Goal: Task Accomplishment & Management: Complete application form

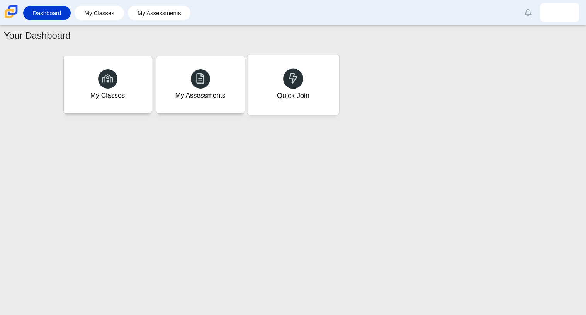
click at [313, 85] on div "Quick Join" at bounding box center [293, 85] width 92 height 60
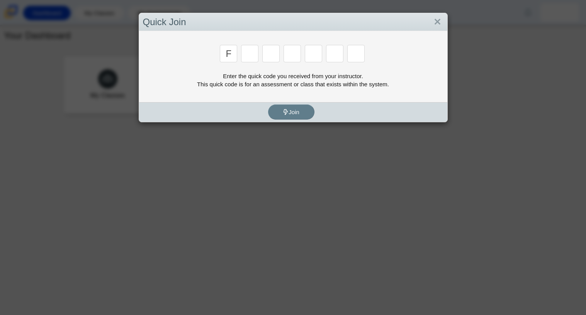
type input "f"
type input "7"
type input "m"
type input "c"
type input "h"
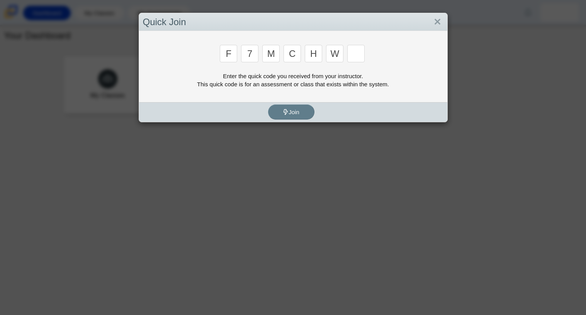
type input "w"
type input "k"
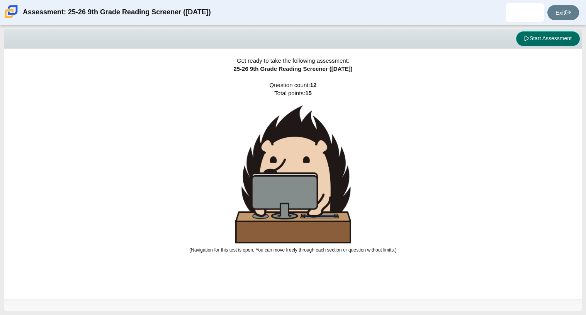
click at [527, 44] on button "Start Assessment" at bounding box center [548, 38] width 64 height 15
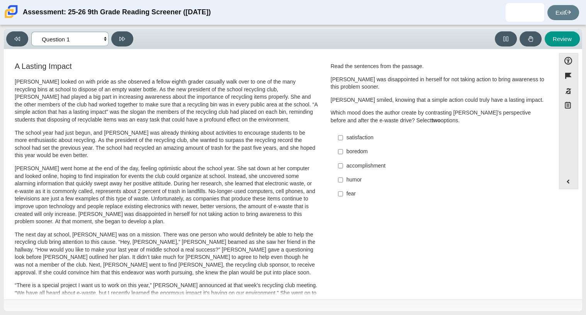
click at [48, 36] on select "Questions Question 1 Question 2 Question 3 Question 4 Question 5 Question 6 Que…" at bounding box center [69, 39] width 77 height 14
click at [128, 59] on div "Feature A Lasting Impact Scarlett looked on with pride as she observed a fellow…" at bounding box center [280, 278] width 544 height 447
click at [121, 32] on button at bounding box center [122, 38] width 22 height 15
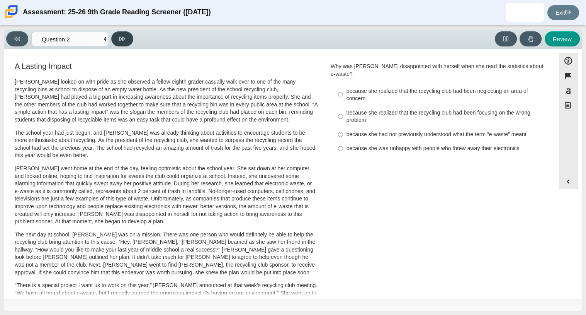
click at [124, 36] on icon at bounding box center [122, 39] width 6 height 6
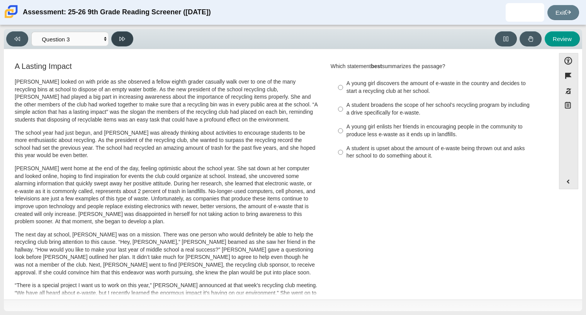
click at [118, 35] on button at bounding box center [122, 38] width 22 height 15
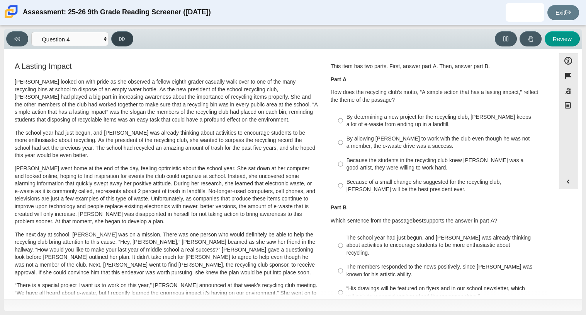
click at [119, 37] on icon at bounding box center [122, 39] width 6 height 4
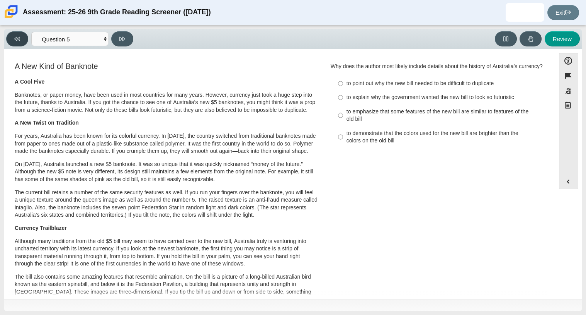
click at [10, 43] on button at bounding box center [17, 38] width 22 height 15
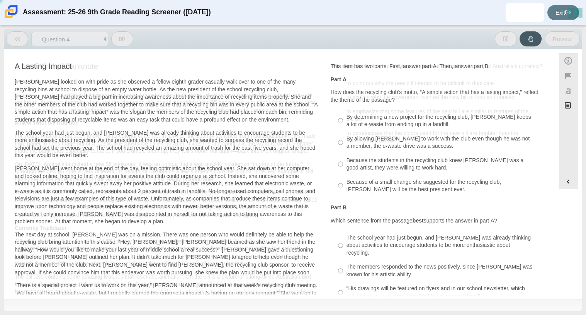
click at [10, 43] on button at bounding box center [17, 38] width 22 height 15
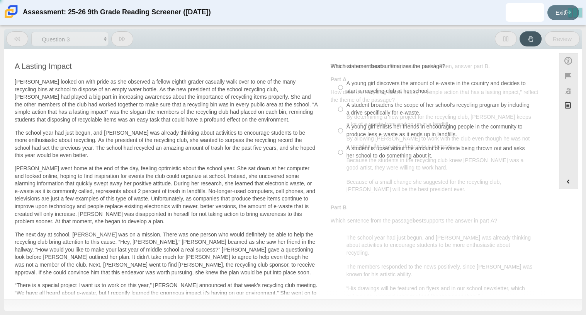
click at [10, 43] on button at bounding box center [17, 38] width 22 height 15
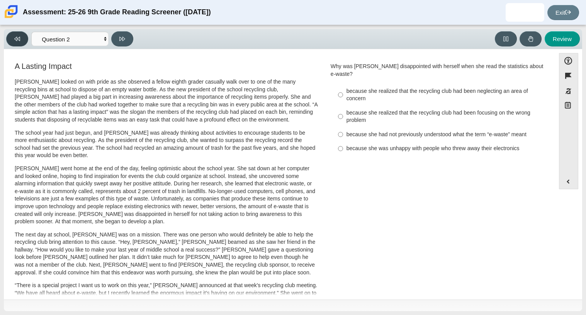
click at [10, 43] on button at bounding box center [17, 38] width 22 height 15
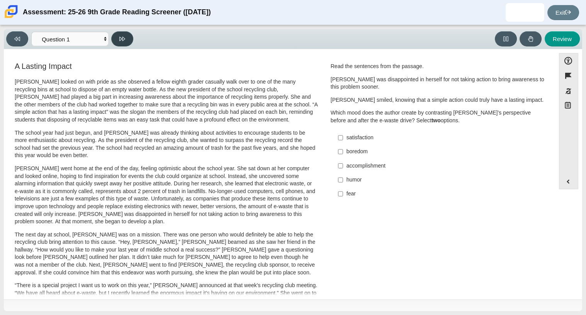
click at [121, 37] on icon at bounding box center [122, 39] width 6 height 6
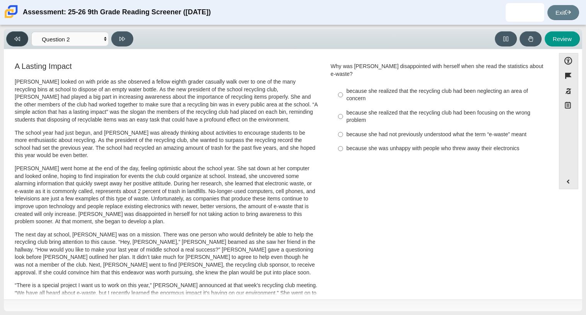
click at [23, 35] on button at bounding box center [17, 38] width 22 height 15
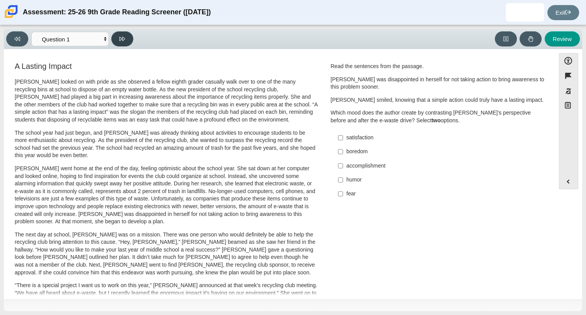
click at [123, 37] on icon at bounding box center [122, 39] width 6 height 6
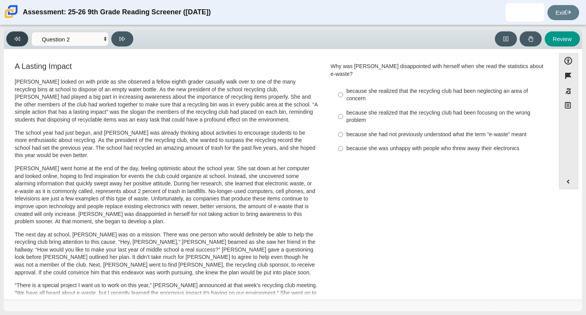
click at [14, 41] on button at bounding box center [17, 38] width 22 height 15
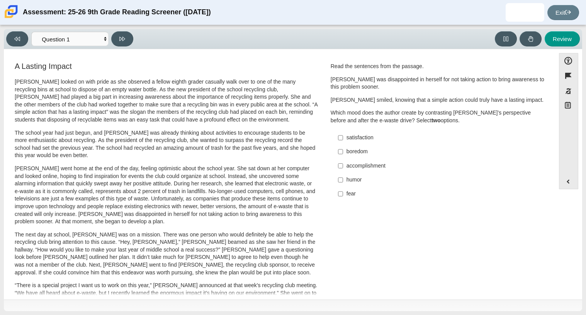
click at [289, 198] on p "Scarlett went home at the end of the day, feeling optimistic about the school y…" at bounding box center [166, 195] width 303 height 61
click at [129, 42] on button at bounding box center [122, 38] width 22 height 15
select select "0ff64528-ffd7-428d-b192-babfaadd44e8"
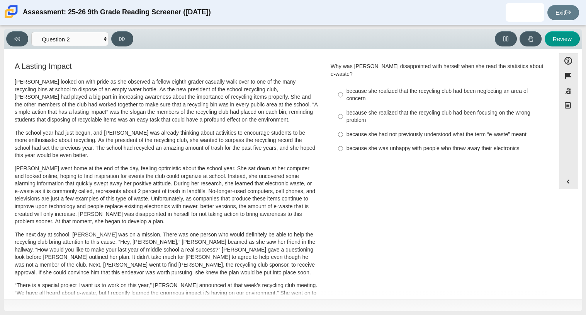
click at [381, 97] on label "because she realized that the recycling club had been neglecting an area of con…" at bounding box center [439, 95] width 212 height 22
click at [343, 97] on input "because she realized that the recycling club had been neglecting an area of con…" at bounding box center [340, 95] width 5 height 22
radio input "true"
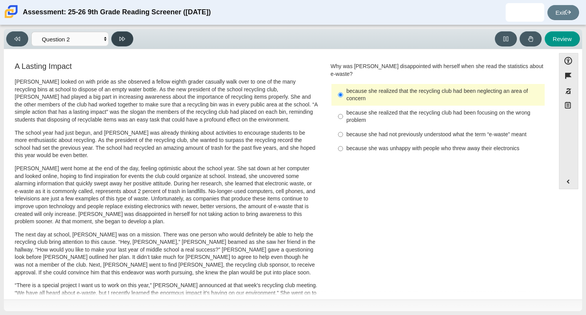
click at [121, 36] on icon at bounding box center [122, 39] width 6 height 6
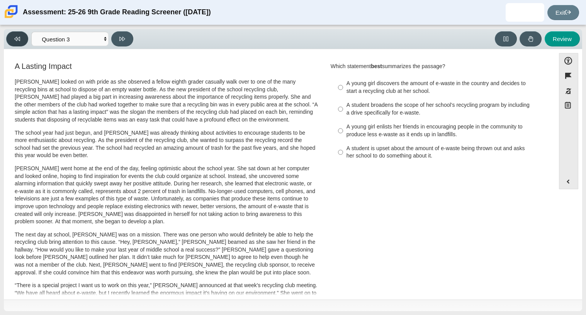
click at [9, 39] on button at bounding box center [17, 38] width 22 height 15
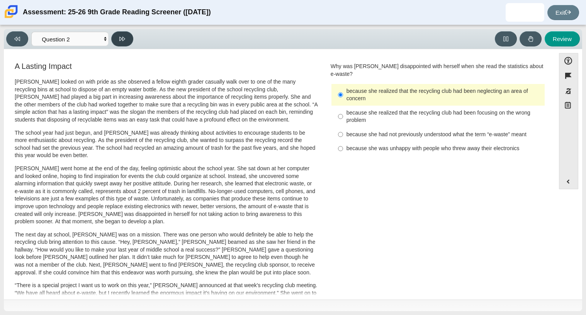
click at [126, 42] on button at bounding box center [122, 38] width 22 height 15
select select "7ce3d843-6974-4858-901c-1ff39630e843"
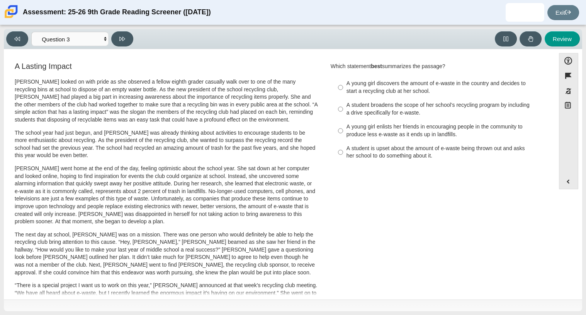
click at [444, 134] on div "A young girl enlists her friends in encouraging people in the community to prod…" at bounding box center [444, 130] width 195 height 15
click at [343, 134] on input "A young girl enlists her friends in encouraging people in the community to prod…" at bounding box center [340, 131] width 5 height 22
radio input "true"
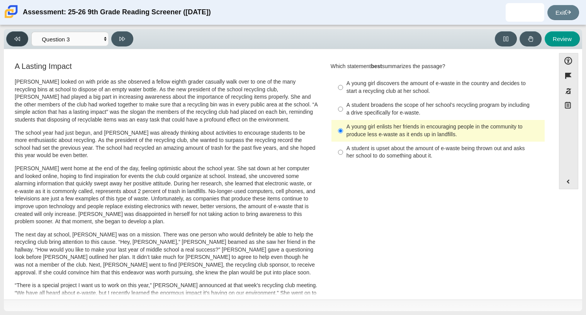
click at [21, 33] on button at bounding box center [17, 38] width 22 height 15
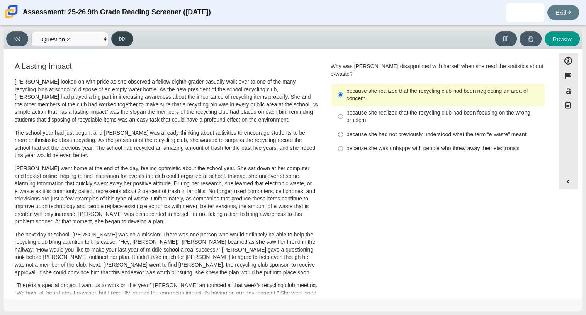
click at [124, 41] on button at bounding box center [122, 38] width 22 height 15
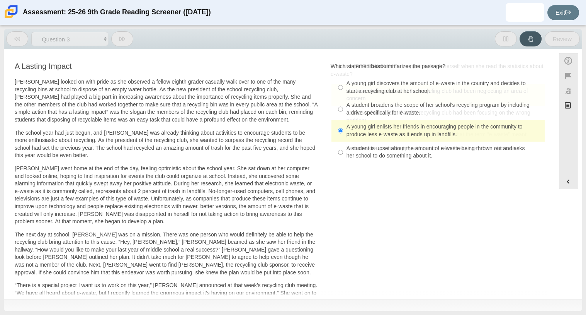
click at [124, 41] on button at bounding box center [122, 38] width 22 height 15
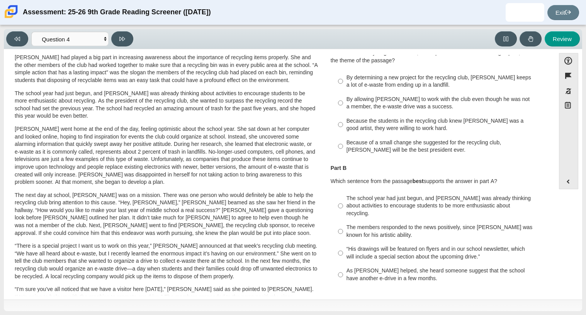
scroll to position [39, 0]
click at [129, 39] on button at bounding box center [122, 38] width 22 height 15
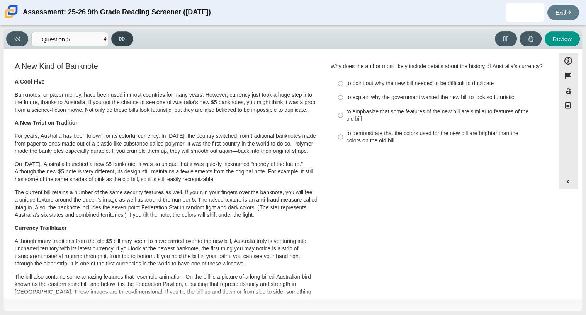
click at [113, 38] on button at bounding box center [122, 38] width 22 height 15
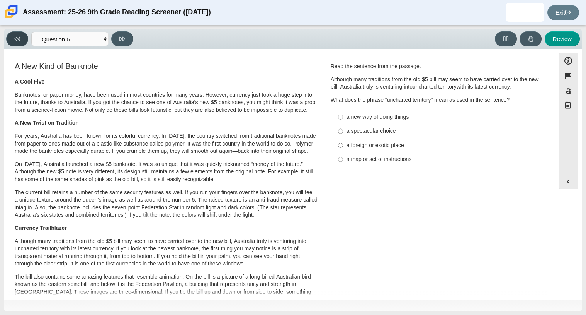
click at [18, 38] on icon at bounding box center [17, 39] width 6 height 4
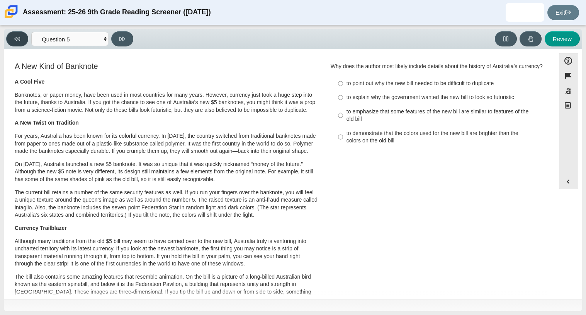
click at [17, 37] on icon at bounding box center [17, 39] width 6 height 4
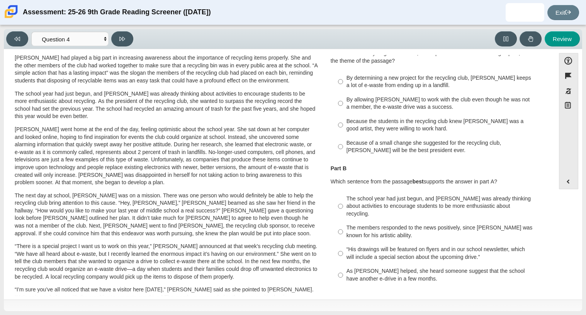
scroll to position [0, 0]
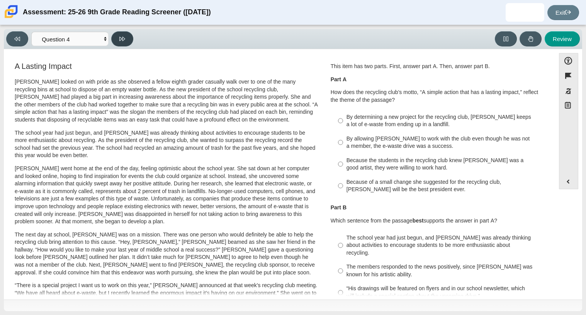
click at [127, 33] on button at bounding box center [122, 38] width 22 height 15
select select "e41f1a79-e29f-4095-8030-a53364015bed"
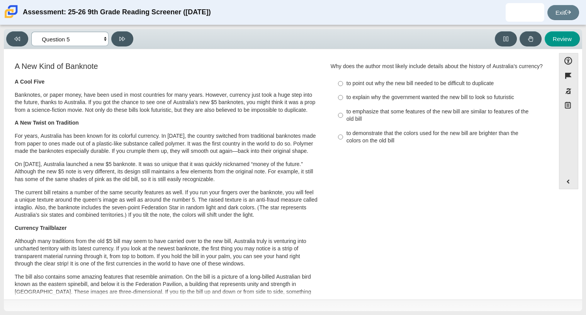
click at [81, 44] on select "Questions Question 1 Question 2 Question 3 Question 4 Question 5 Question 6 Que…" at bounding box center [69, 39] width 77 height 14
click at [83, 41] on select "Questions Question 1 Question 2 Question 3 Question 4 Question 5 Question 6 Que…" at bounding box center [69, 39] width 77 height 14
click at [466, 120] on div "to emphasize that some features of the new bill are similar to features of the …" at bounding box center [444, 115] width 195 height 15
click at [343, 120] on input "to emphasize that some features of the new bill are similar to features of the …" at bounding box center [340, 115] width 5 height 22
radio input "true"
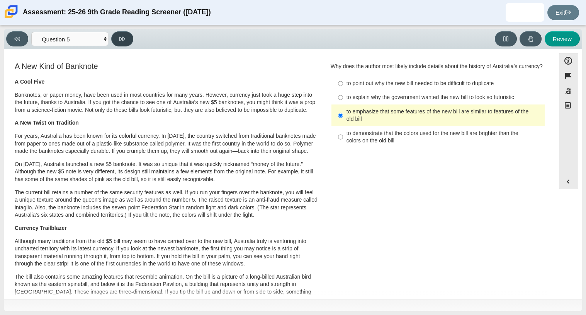
click at [123, 34] on button at bounding box center [122, 38] width 22 height 15
select select "69146e31-7b3d-4a3e-9ce6-f30c24342ae0"
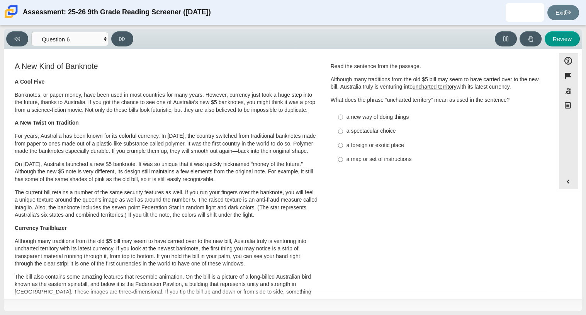
click at [376, 120] on div "a new way of doing things" at bounding box center [444, 117] width 195 height 8
click at [343, 120] on input "a new way of doing things a new way of doing things" at bounding box center [340, 117] width 5 height 14
radio input "true"
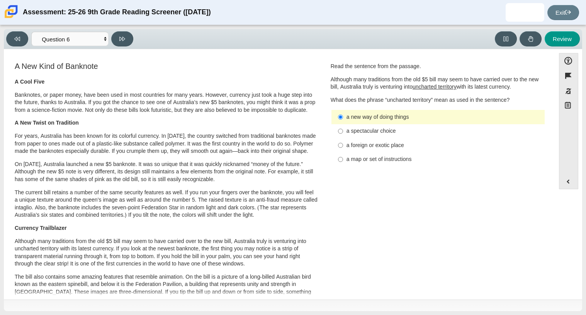
click at [110, 39] on div "Viewing Question 6 of 12 in Pacing Mode Questions Question 1 Question 2 Questio…" at bounding box center [71, 38] width 130 height 15
click at [114, 40] on button at bounding box center [122, 38] width 22 height 15
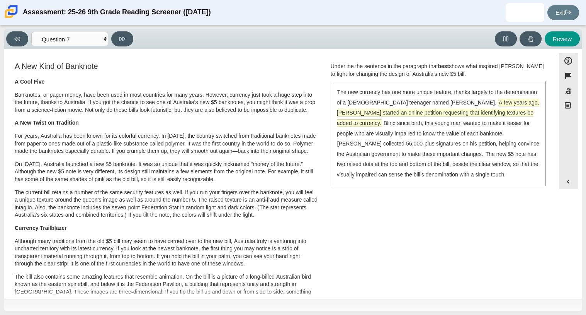
click at [339, 108] on span "A few years ago, McLeod started an online petition requesting that identifying …" at bounding box center [438, 113] width 202 height 28
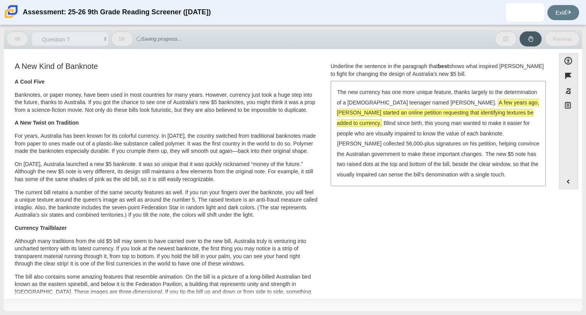
click at [340, 110] on span "A few years ago, McLeod started an online petition requesting that identifying …" at bounding box center [438, 112] width 202 height 27
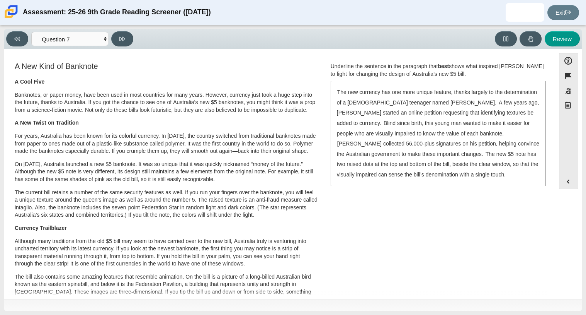
click at [483, 138] on div "The new currency has one more unique feature, thanks largely to the determinati…" at bounding box center [439, 133] width 214 height 103
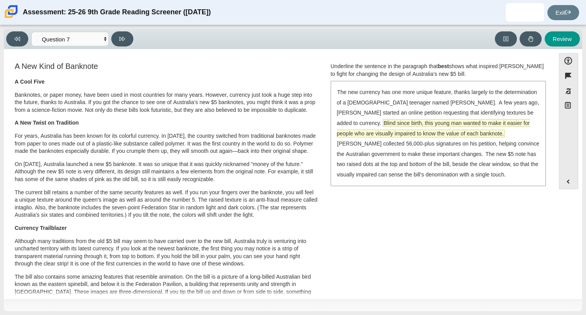
click at [464, 125] on span "Blind since birth, this young man wanted to make it easier for people who are v…" at bounding box center [433, 127] width 193 height 17
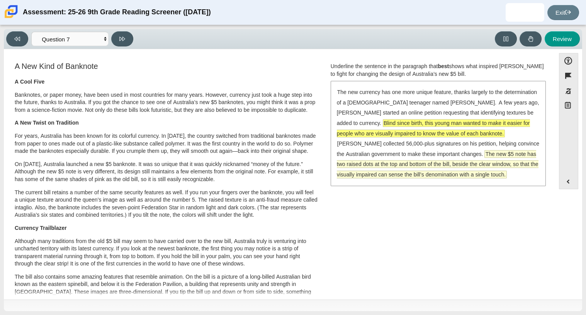
click at [483, 160] on span "The new $5 note has two raised dots at the top and bottom of the bill, beside t…" at bounding box center [438, 163] width 202 height 27
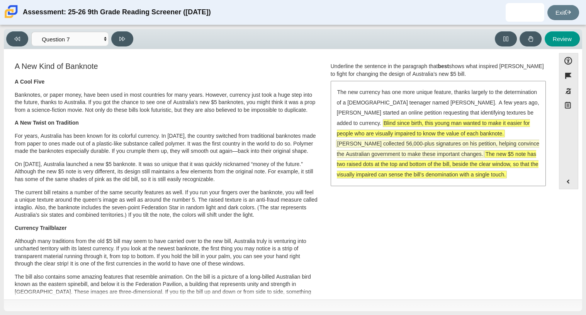
click at [382, 143] on span "McLeod collected 56,000-plus signatures on his petition, helping convince the A…" at bounding box center [438, 148] width 202 height 17
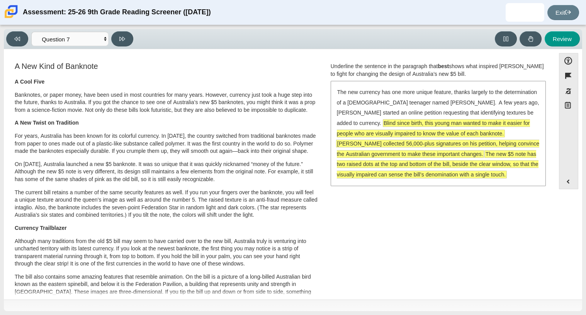
click at [343, 153] on span "McLeod collected 56,000-plus signatures on his petition, helping convince the A…" at bounding box center [438, 148] width 202 height 17
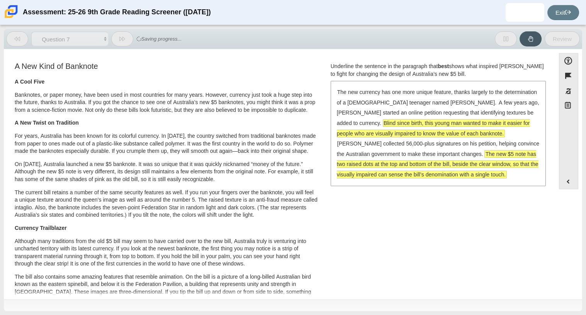
click at [348, 163] on span "The new $5 note has two raised dots at the top and bottom of the bill, beside t…" at bounding box center [438, 163] width 202 height 27
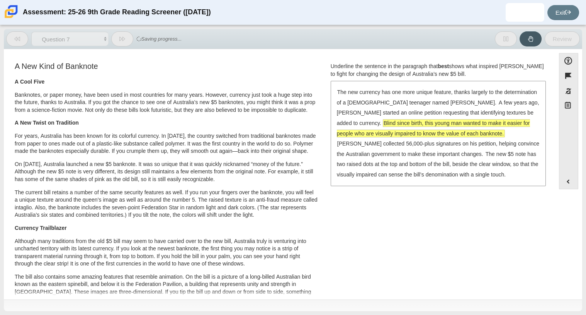
click at [357, 128] on div "The new currency has one more unique feature, thanks largely to the determinati…" at bounding box center [439, 133] width 214 height 103
click at [363, 133] on span "Blind since birth, this young man wanted to make it easier for people who are v…" at bounding box center [433, 127] width 193 height 17
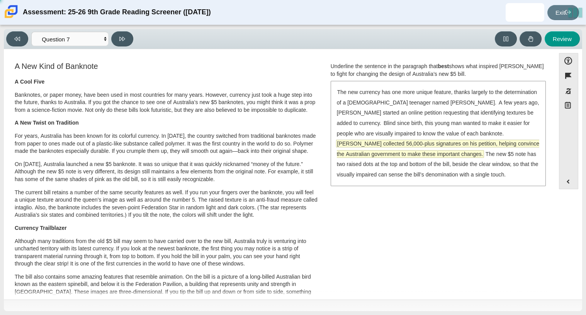
click at [377, 153] on span "McLeod collected 56,000-plus signatures on his petition, helping convince the A…" at bounding box center [438, 148] width 202 height 17
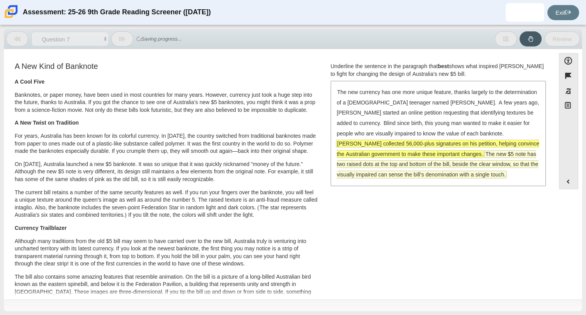
click at [337, 167] on span "The new $5 note has two raised dots at the top and bottom of the bill, beside t…" at bounding box center [438, 163] width 202 height 27
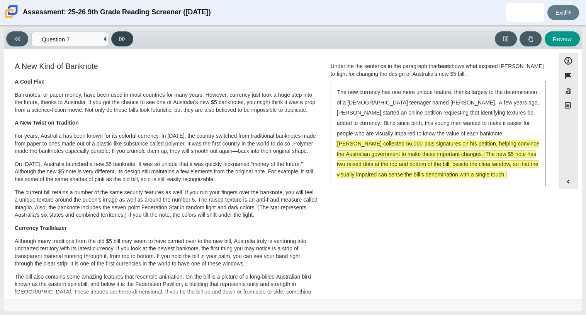
click at [124, 39] on icon at bounding box center [122, 39] width 6 height 6
select select "ea8338c2-a6a3-418e-a305-2b963b54a290"
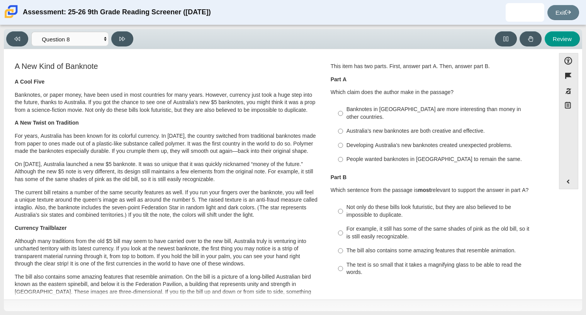
click at [351, 247] on div "The bill also contains some amazing features that resemble animation." at bounding box center [444, 251] width 195 height 8
click at [343, 243] on input "The bill also contains some amazing features that resemble animation. The bill …" at bounding box center [340, 250] width 5 height 14
radio input "true"
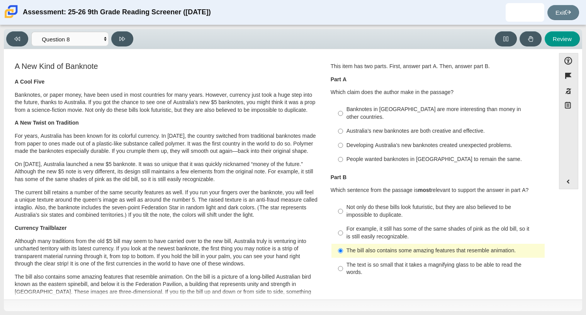
click at [342, 152] on label "People wanted banknotes in Australia to remain the same. People wanted banknote…" at bounding box center [439, 159] width 212 height 14
click at [342, 152] on input "People wanted banknotes in Australia to remain the same. People wanted banknote…" at bounding box center [340, 159] width 5 height 14
radio input "true"
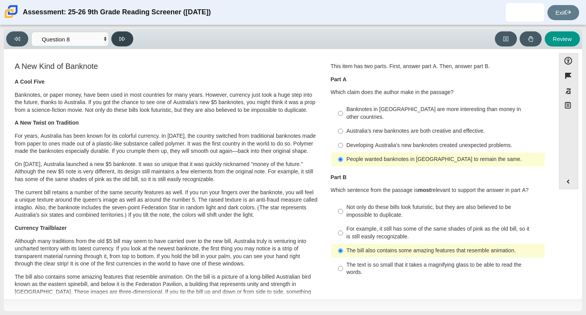
click at [122, 34] on button at bounding box center [122, 38] width 22 height 15
select select "89f058d6-b15c-4ef5-a4b3-fdaffb8868b6"
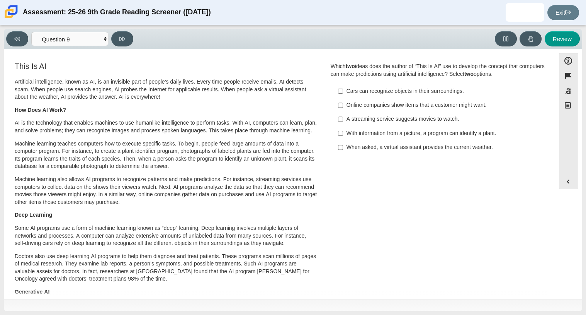
click at [383, 129] on div "With information from a picture, a program can identify a plant." at bounding box center [444, 133] width 195 height 8
click at [343, 129] on input "With information from a picture, a program can identify a plant. With informati…" at bounding box center [340, 133] width 5 height 14
checkbox input "true"
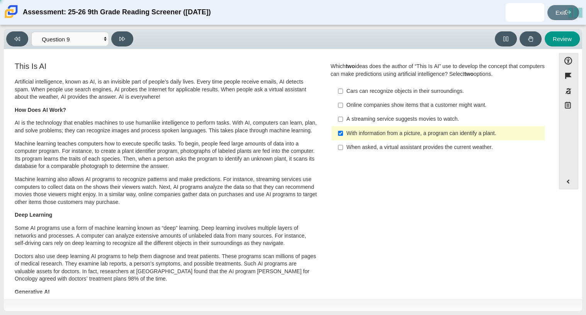
click at [405, 96] on label "Cars can recognize objects in their surroundings. Cars can recognize objects in…" at bounding box center [439, 91] width 212 height 14
click at [343, 96] on input "Cars can recognize objects in their surroundings. Cars can recognize objects in…" at bounding box center [340, 91] width 5 height 14
checkbox input "true"
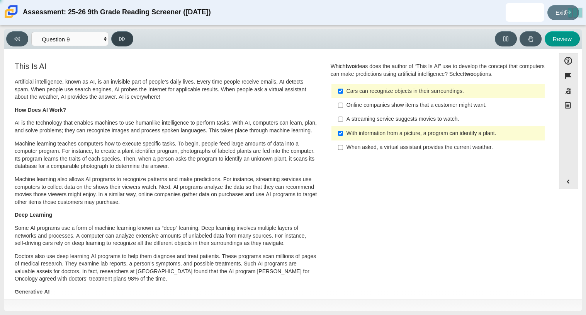
click at [129, 35] on button at bounding box center [122, 38] width 22 height 15
select select "cdf3c14e-a918-44d1-9b63-3db0fa81641e"
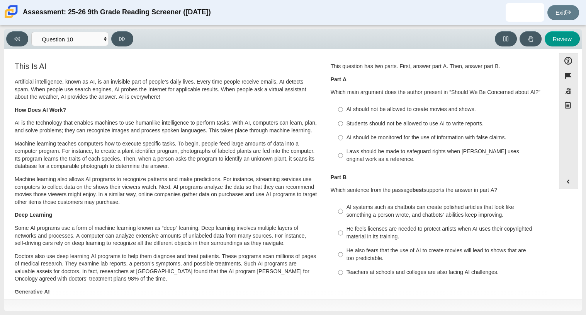
click at [423, 109] on div "AI should not be allowed to create movies and shows." at bounding box center [444, 109] width 195 height 8
click at [343, 109] on input "AI should not be allowed to create movies and shows. AI should not be allowed t…" at bounding box center [340, 109] width 5 height 14
radio input "true"
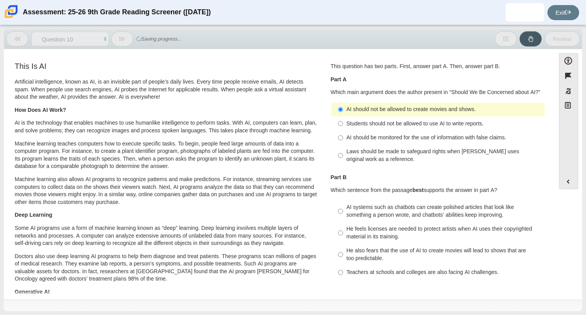
click at [397, 155] on div "Laws should be made to safeguard rights when AI uses original work as a referen…" at bounding box center [444, 155] width 195 height 15
click at [343, 155] on input "Laws should be made to safeguard rights when AI uses original work as a referen…" at bounding box center [340, 156] width 5 height 22
radio input "true"
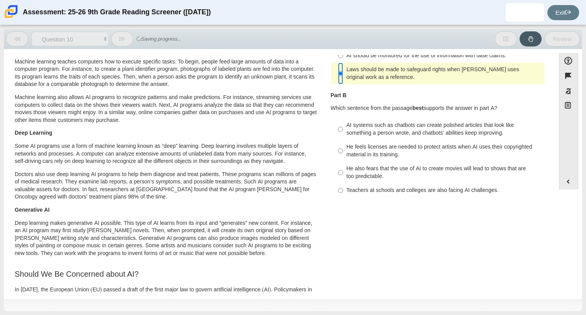
scroll to position [83, 0]
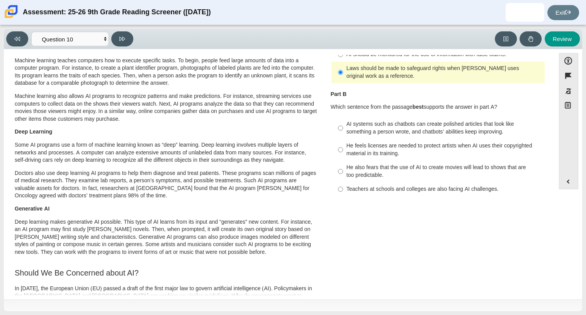
click at [415, 130] on div "AI systems such as chatbots can create polished articles that look like somethi…" at bounding box center [444, 127] width 195 height 15
click at [343, 130] on input "AI systems such as chatbots can create polished articles that look like somethi…" at bounding box center [340, 128] width 5 height 22
radio input "true"
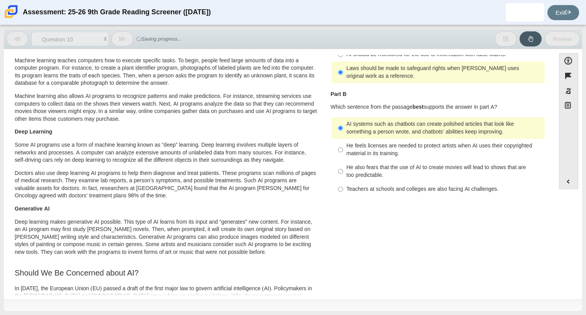
click at [408, 146] on div "He feels licenses are needed to protect artists when AI uses their copyrighted …" at bounding box center [444, 149] width 195 height 15
click at [343, 146] on input "He feels licenses are needed to protect artists when AI uses their copyrighted …" at bounding box center [340, 150] width 5 height 22
radio input "true"
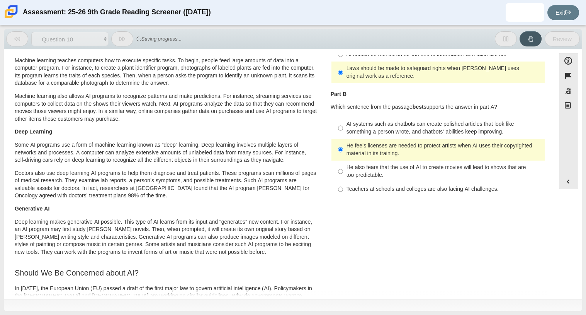
click at [390, 166] on div "He also fears that the use of AI to create movies will lead to shows that are t…" at bounding box center [444, 170] width 195 height 15
click at [343, 166] on input "He also fears that the use of AI to create movies will lead to shows that are t…" at bounding box center [340, 171] width 5 height 22
radio input "true"
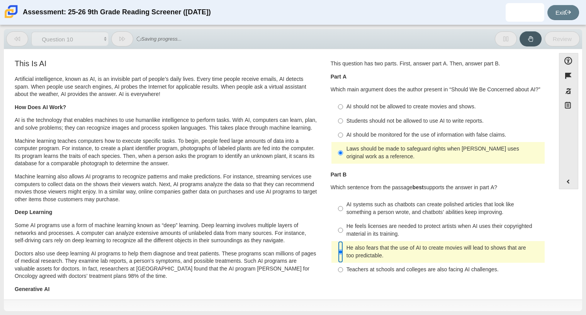
scroll to position [0, 0]
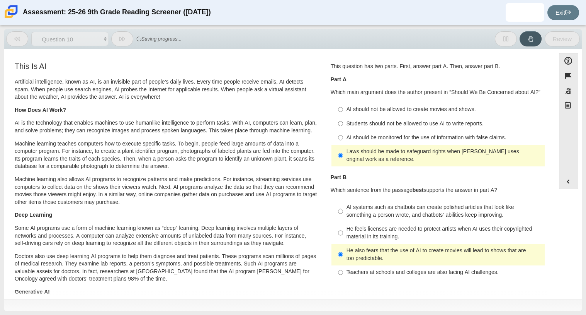
click at [380, 133] on label "AI should be monitored for the use of information with false claims. AI should …" at bounding box center [439, 138] width 212 height 14
click at [343, 133] on input "AI should be monitored for the use of information with false claims. AI should …" at bounding box center [340, 138] width 5 height 14
radio input "true"
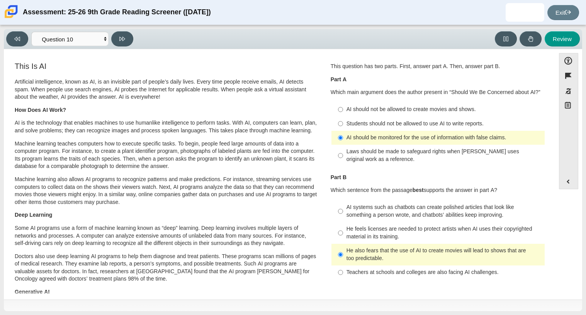
click at [374, 114] on label "AI should not be allowed to create movies and shows. AI should not be allowed t…" at bounding box center [439, 109] width 212 height 14
click at [343, 114] on input "AI should not be allowed to create movies and shows. AI should not be allowed t…" at bounding box center [340, 109] width 5 height 14
radio input "true"
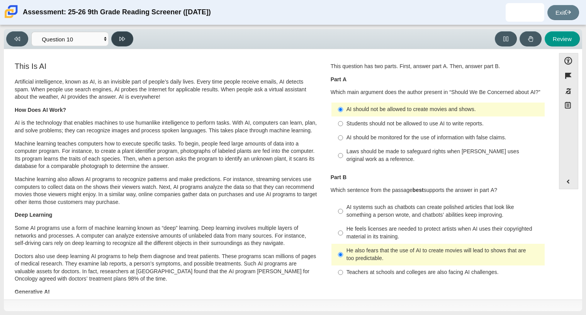
click at [127, 32] on button at bounding box center [122, 38] width 22 height 15
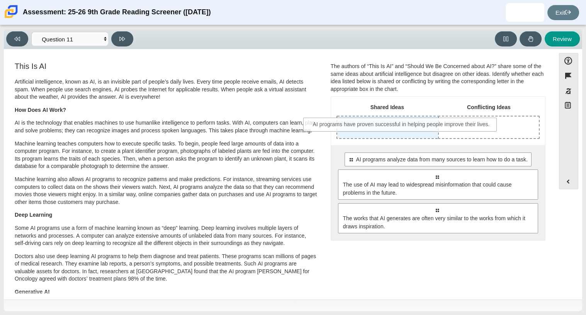
drag, startPoint x: 440, startPoint y: 162, endPoint x: 405, endPoint y: 126, distance: 49.5
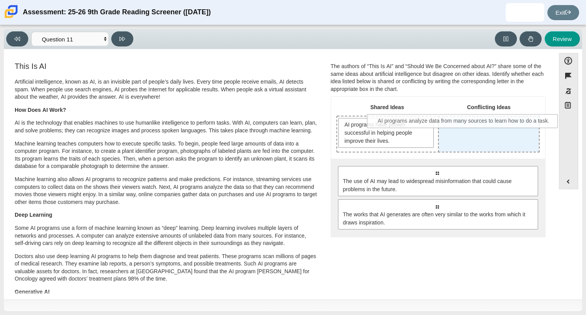
drag, startPoint x: 434, startPoint y: 172, endPoint x: 461, endPoint y: 121, distance: 57.9
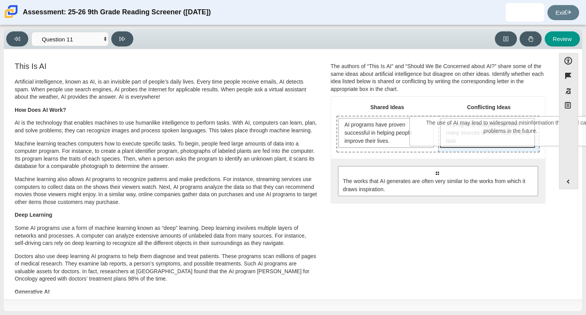
drag, startPoint x: 416, startPoint y: 185, endPoint x: 489, endPoint y: 136, distance: 87.8
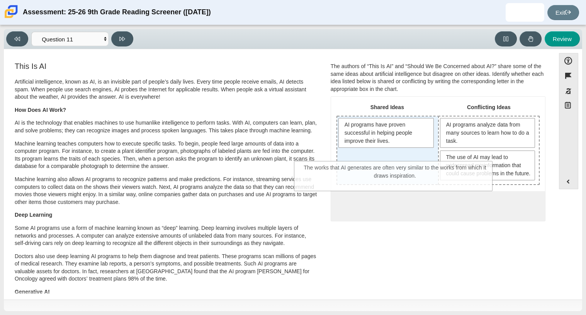
drag, startPoint x: 427, startPoint y: 228, endPoint x: 384, endPoint y: 179, distance: 65.4
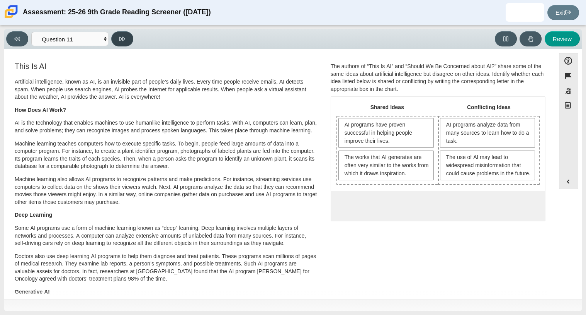
click at [120, 41] on icon at bounding box center [122, 39] width 6 height 6
select select "c3effed4-44ce-4a19-bd96-1787f34e9b4c"
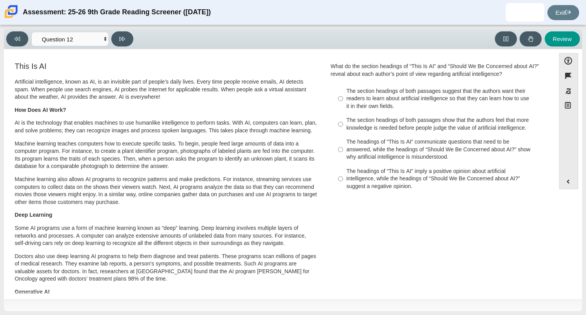
click at [356, 146] on div "The headings of “This Is AI” communicate questions that need to be answered, wh…" at bounding box center [444, 149] width 195 height 23
click at [343, 146] on input "The headings of “This Is AI” communicate questions that need to be answered, wh…" at bounding box center [340, 149] width 5 height 29
radio input "true"
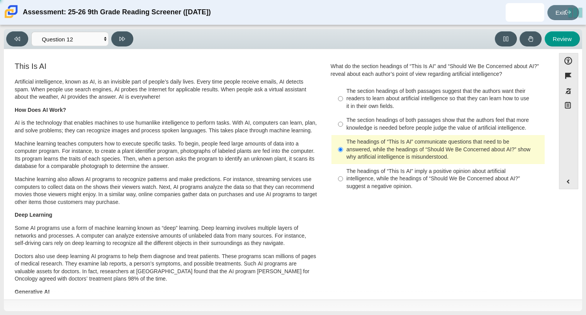
click at [78, 76] on div "This Is AI Artificial intelligence, known as AI, is an invisible part of people…" at bounding box center [166, 203] width 303 height 282
click at [67, 43] on select "Questions Question 1 Question 2 Question 3 Question 4 Question 5 Question 6 Que…" at bounding box center [69, 39] width 77 height 14
select select "ccc5b315-3c7c-471c-bf90-f22c8299c798"
click at [31, 32] on select "Questions Question 1 Question 2 Question 3 Question 4 Question 5 Question 6 Que…" at bounding box center [69, 39] width 77 height 14
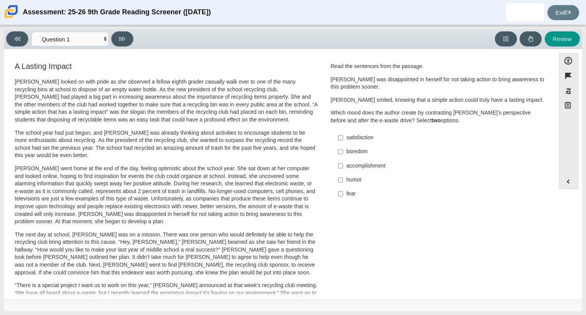
click at [357, 136] on div "satisfaction" at bounding box center [444, 138] width 195 height 8
click at [343, 136] on input "satisfaction satisfaction" at bounding box center [340, 138] width 5 height 14
checkbox input "true"
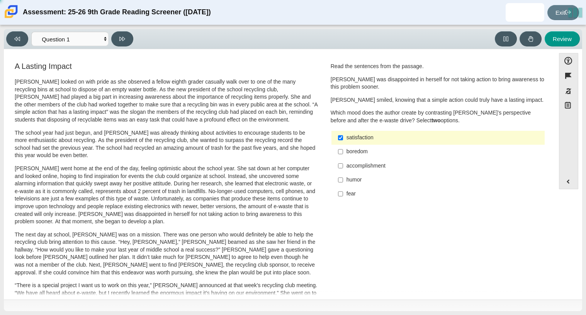
click at [378, 167] on div "accomplishment" at bounding box center [444, 166] width 195 height 8
click at [343, 167] on input "accomplishment accomplishment" at bounding box center [340, 165] width 5 height 14
checkbox input "true"
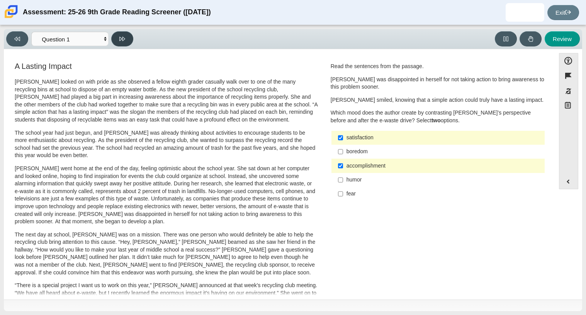
click at [128, 40] on button at bounding box center [122, 38] width 22 height 15
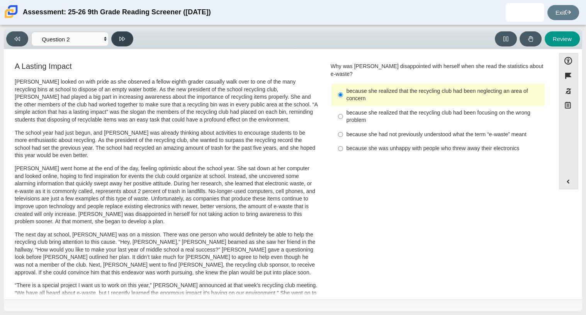
click at [128, 40] on button at bounding box center [122, 38] width 22 height 15
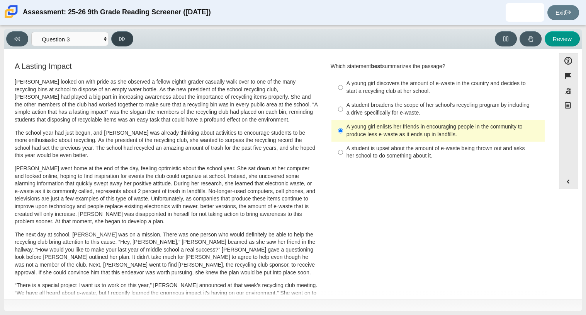
click at [128, 40] on button at bounding box center [122, 38] width 22 height 15
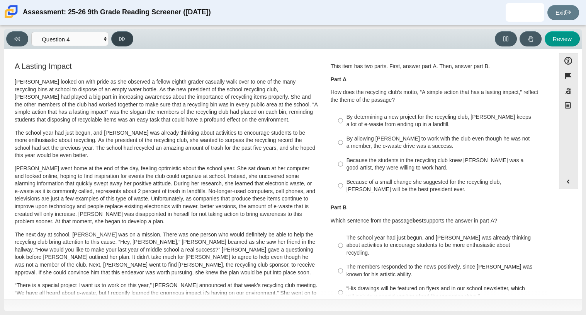
click at [128, 40] on button at bounding box center [122, 38] width 22 height 15
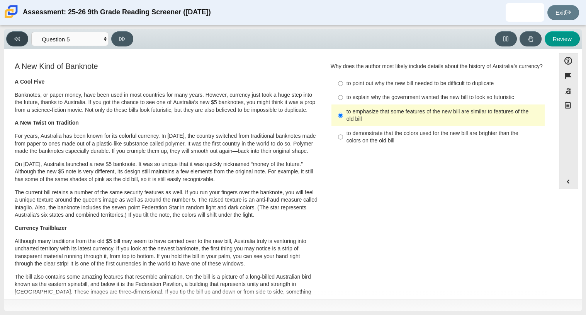
click at [7, 41] on button at bounding box center [17, 38] width 22 height 15
select select "ca9ea0f1-49c5-4bd1-83b0-472c18652b42"
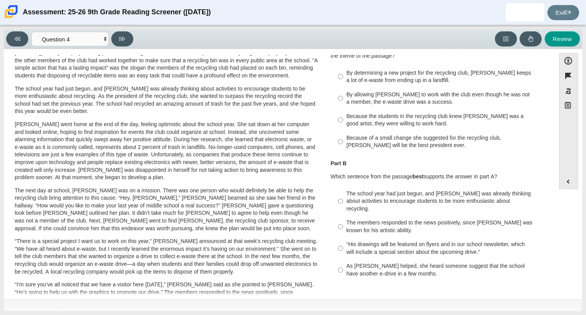
scroll to position [53, 0]
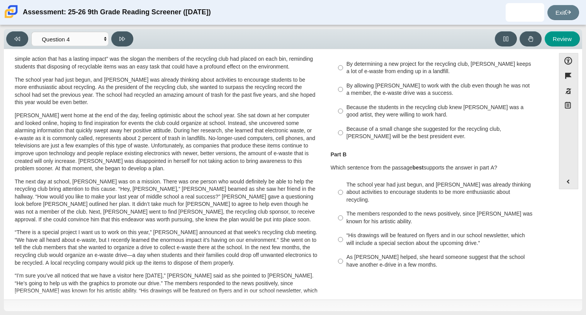
click at [376, 109] on div "Because the students in the recycling club knew Juan Carlos was a good artist, …" at bounding box center [444, 111] width 195 height 15
click at [343, 109] on input "Because the students in the recycling club knew Juan Carlos was a good artist, …" at bounding box center [340, 111] width 5 height 22
radio input "true"
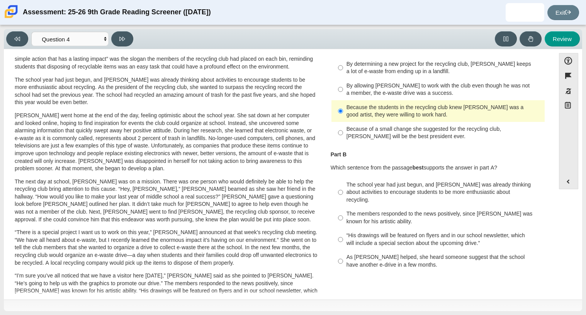
click at [381, 189] on div "The school year had just begun, and Scarlett was already thinking about activit…" at bounding box center [444, 192] width 195 height 23
click at [343, 189] on input "The school year had just begun, and Scarlett was already thinking about activit…" at bounding box center [340, 191] width 5 height 29
radio input "true"
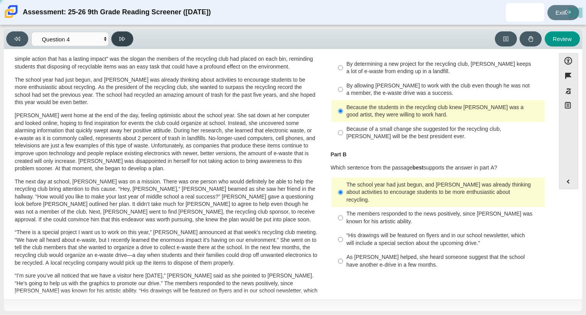
click at [126, 38] on button at bounding box center [122, 38] width 22 height 15
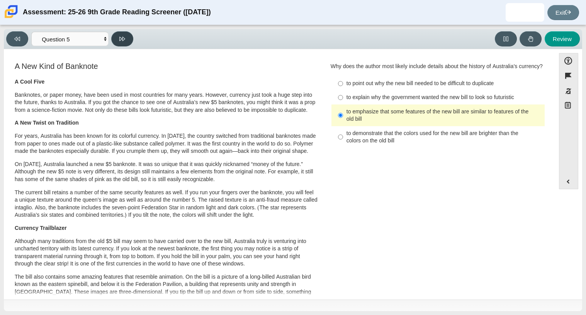
click at [126, 38] on button at bounding box center [122, 38] width 22 height 15
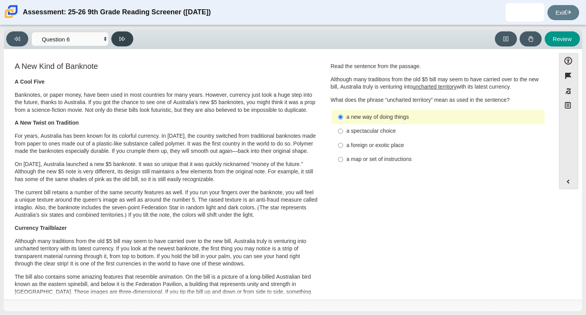
click at [126, 38] on button at bounding box center [122, 38] width 22 height 15
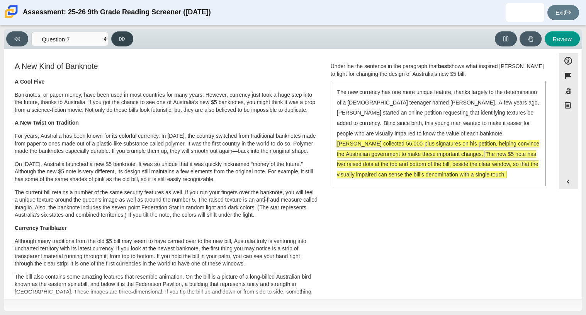
click at [126, 38] on button at bounding box center [122, 38] width 22 height 15
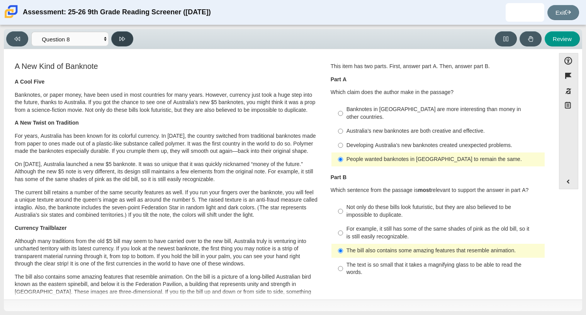
click at [126, 38] on button at bounding box center [122, 38] width 22 height 15
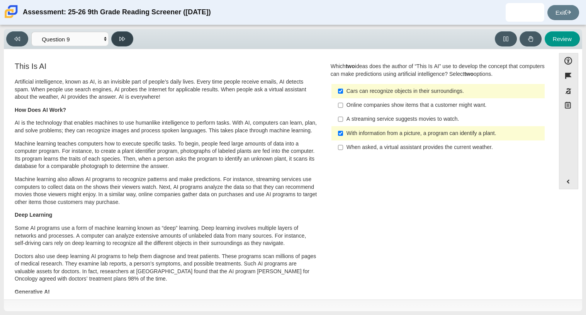
click at [126, 38] on button at bounding box center [122, 38] width 22 height 15
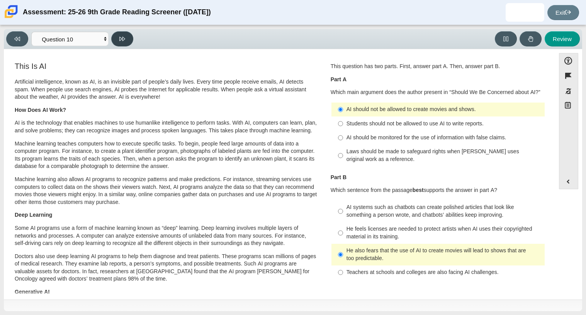
click at [126, 38] on button at bounding box center [122, 38] width 22 height 15
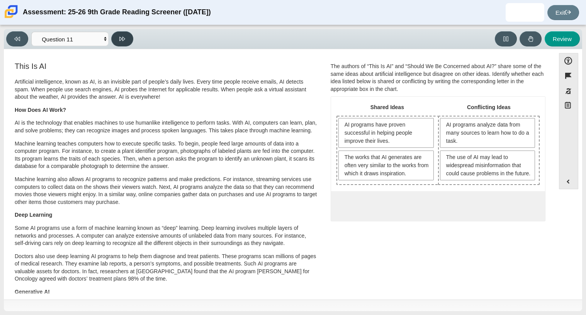
click at [126, 38] on button at bounding box center [122, 38] width 22 height 15
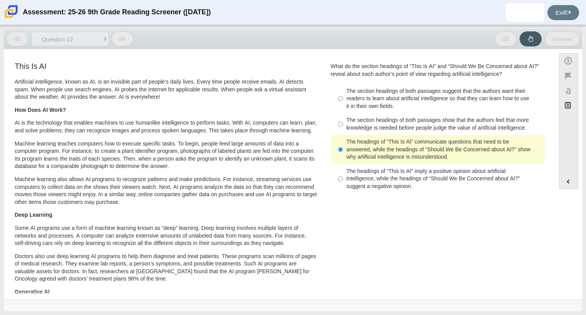
click at [126, 38] on button at bounding box center [122, 38] width 22 height 15
select select "review"
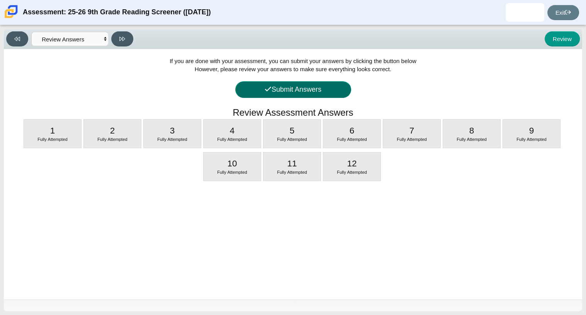
click at [241, 93] on button "Submit Answers" at bounding box center [293, 89] width 116 height 17
